Goal: Task Accomplishment & Management: Complete application form

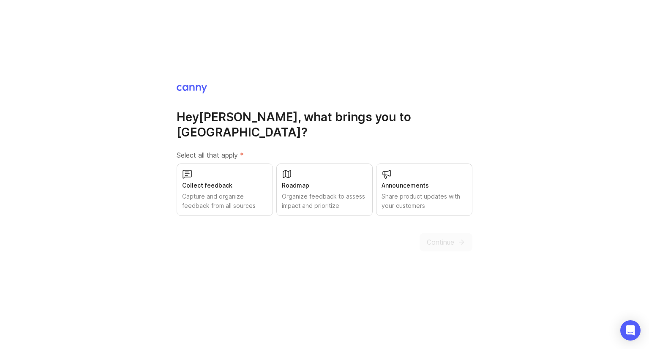
click at [216, 183] on div "Collect feedback Capture and organize feedback from all sources" at bounding box center [225, 189] width 96 height 52
click at [444, 237] on span "Continue" at bounding box center [440, 242] width 27 height 10
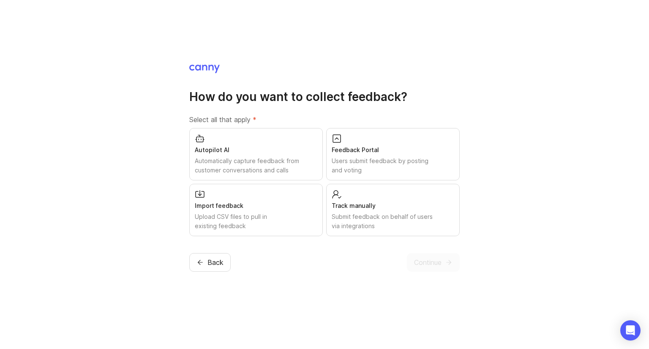
click at [360, 152] on div "Feedback Portal" at bounding box center [393, 149] width 123 height 9
click at [250, 209] on div "Import feedback" at bounding box center [256, 205] width 123 height 9
click at [433, 261] on span "Continue" at bounding box center [427, 262] width 27 height 10
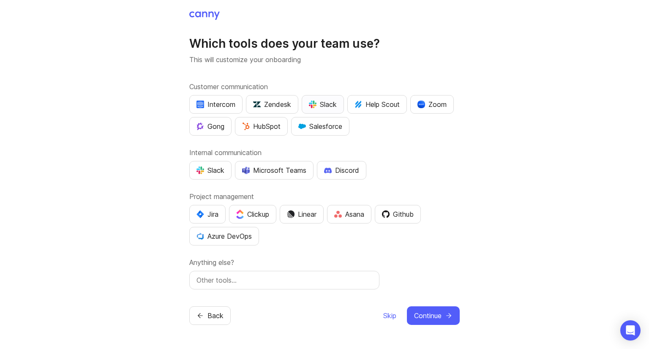
click at [317, 105] on div "Slack" at bounding box center [323, 104] width 28 height 10
click at [265, 128] on div "HubSpot" at bounding box center [261, 126] width 38 height 10
click at [205, 173] on div "Slack" at bounding box center [210, 170] width 28 height 10
click at [207, 212] on div "Jira" at bounding box center [207, 214] width 22 height 10
click at [410, 213] on div "Github" at bounding box center [398, 214] width 32 height 10
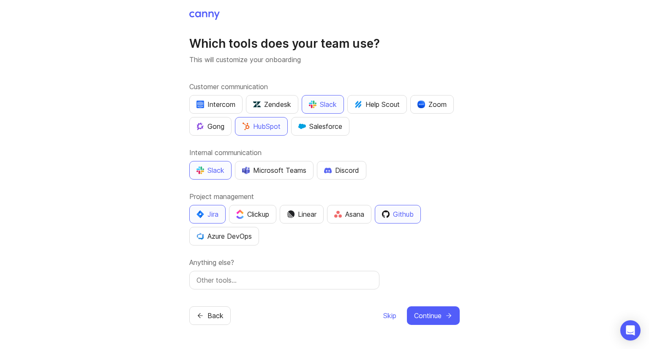
click at [275, 279] on input "text" at bounding box center [284, 280] width 176 height 10
click at [434, 314] on span "Continue" at bounding box center [427, 315] width 27 height 10
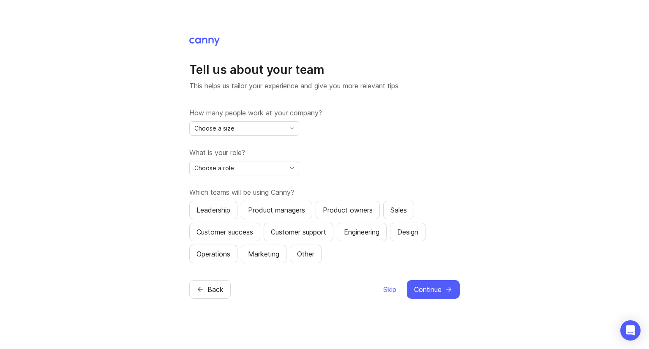
click at [237, 127] on div "Choose a size" at bounding box center [237, 129] width 95 height 14
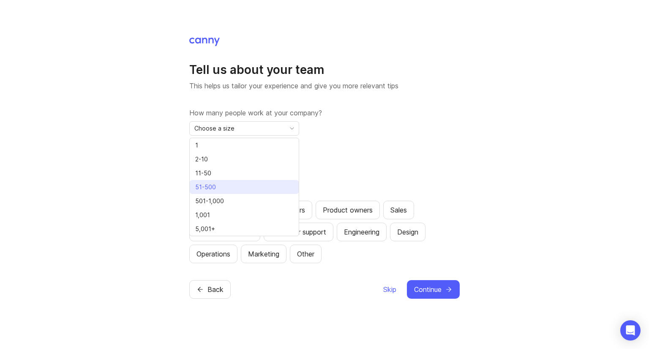
click at [214, 183] on span "51-500" at bounding box center [205, 186] width 21 height 9
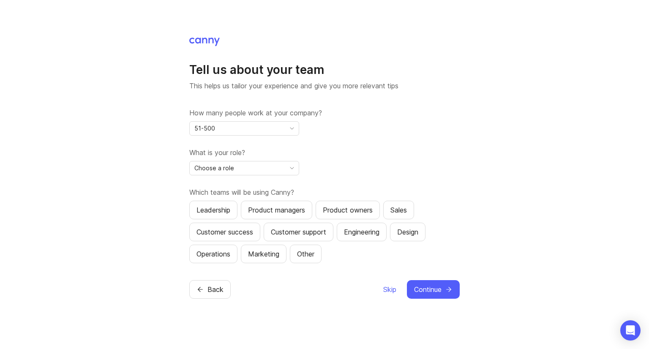
click at [227, 169] on span "Choose a role" at bounding box center [214, 167] width 40 height 9
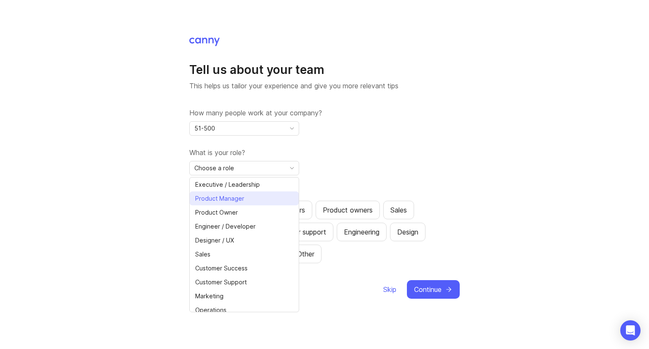
click at [228, 198] on span "Product Manager" at bounding box center [219, 198] width 49 height 9
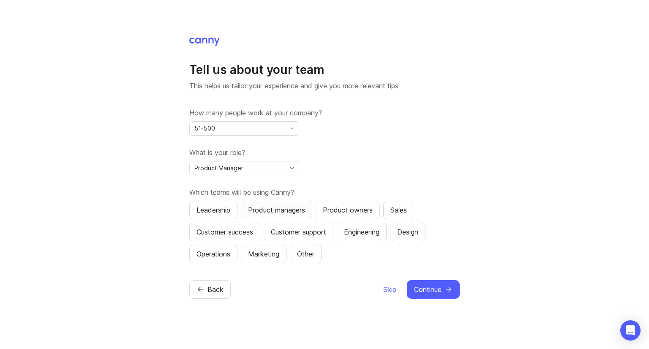
click at [278, 209] on div "Product managers" at bounding box center [276, 210] width 57 height 10
click at [236, 234] on div "Customer success" at bounding box center [224, 232] width 57 height 10
click at [285, 234] on div "Customer support" at bounding box center [298, 232] width 55 height 10
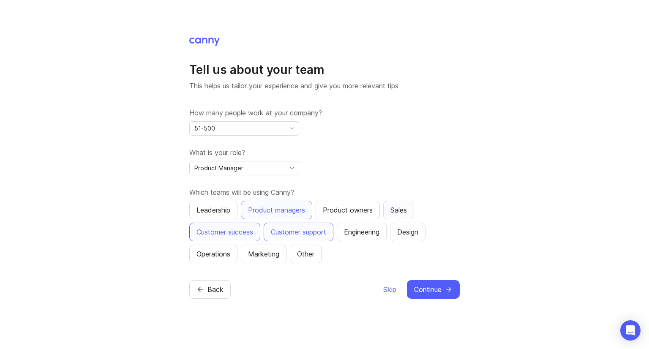
click at [400, 213] on div "Sales" at bounding box center [398, 210] width 16 height 10
click at [368, 232] on div "Engineering" at bounding box center [361, 232] width 35 height 10
click at [223, 256] on div "Operations" at bounding box center [213, 254] width 34 height 10
click at [226, 210] on div "Leadership" at bounding box center [213, 210] width 34 height 10
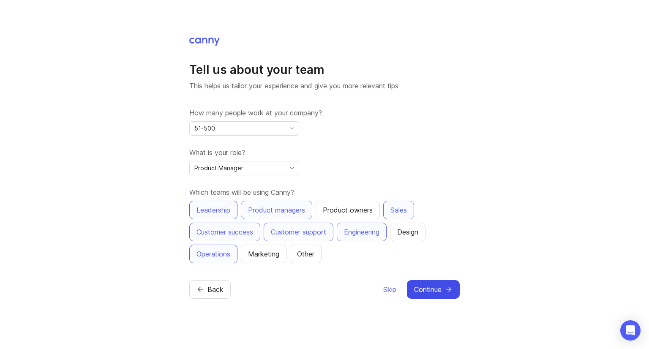
click at [427, 289] on span "Continue" at bounding box center [427, 289] width 27 height 10
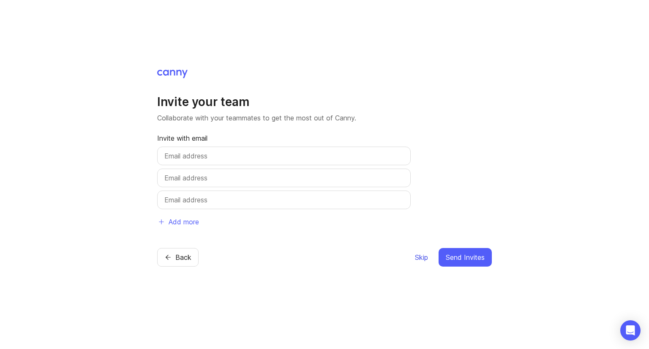
click at [417, 256] on span "Skip" at bounding box center [421, 257] width 13 height 10
